Goal: Transaction & Acquisition: Purchase product/service

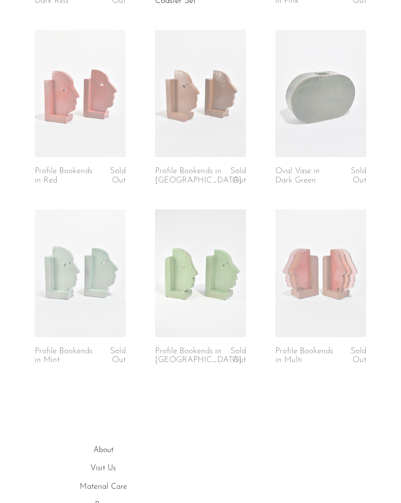
scroll to position [292, 0]
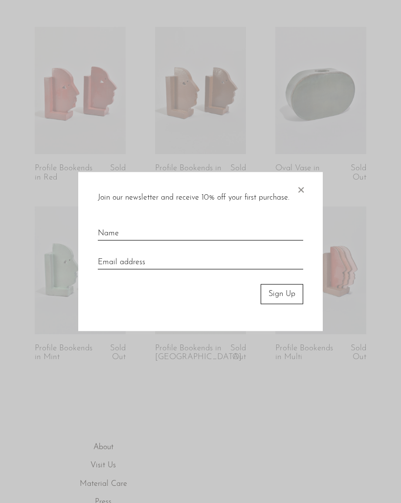
click at [328, 235] on div at bounding box center [200, 251] width 401 height 503
click at [304, 179] on span "×" at bounding box center [301, 187] width 10 height 31
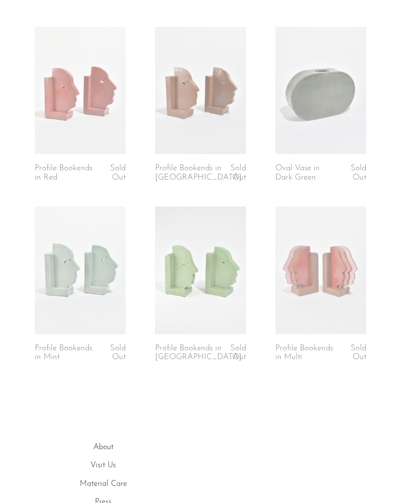
click at [242, 269] on link at bounding box center [200, 270] width 91 height 127
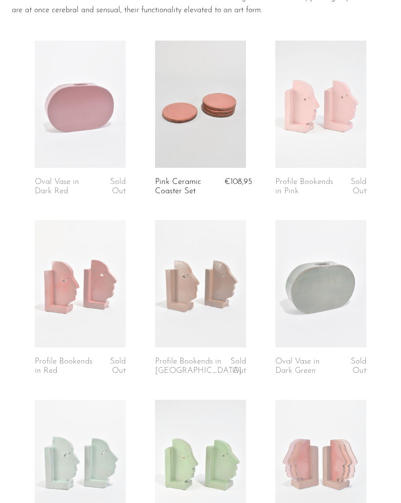
scroll to position [0, 0]
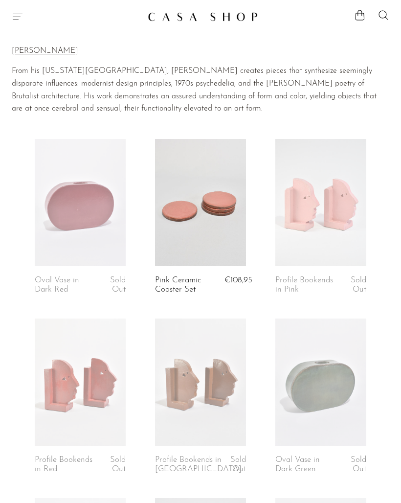
click at [16, 14] on icon "Menu" at bounding box center [18, 17] width 12 height 12
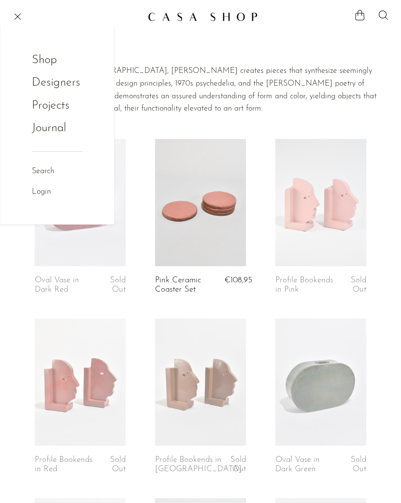
click at [47, 53] on link "Shop" at bounding box center [51, 60] width 38 height 19
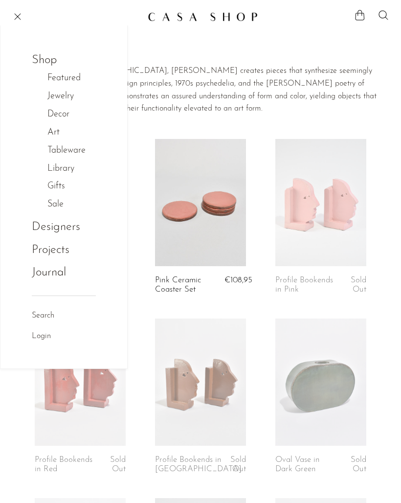
click at [53, 94] on link "Jewelry" at bounding box center [65, 97] width 37 height 14
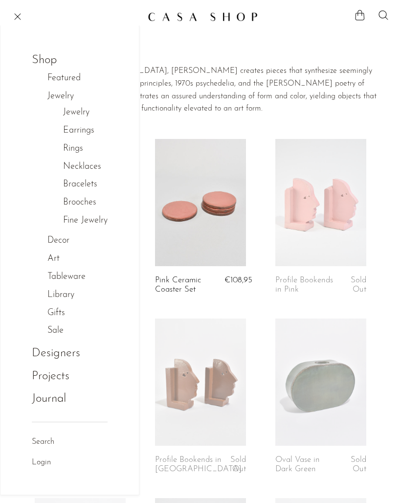
click at [64, 145] on link "Rings" at bounding box center [73, 149] width 20 height 14
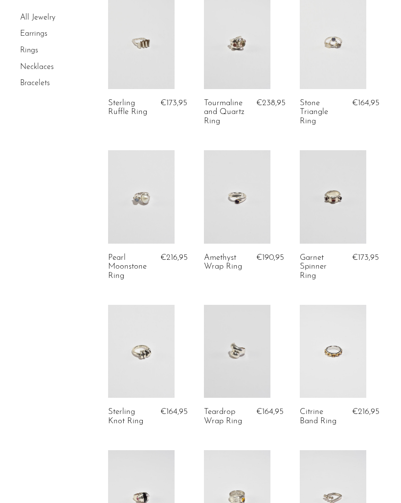
scroll to position [240, 0]
